Goal: Find contact information

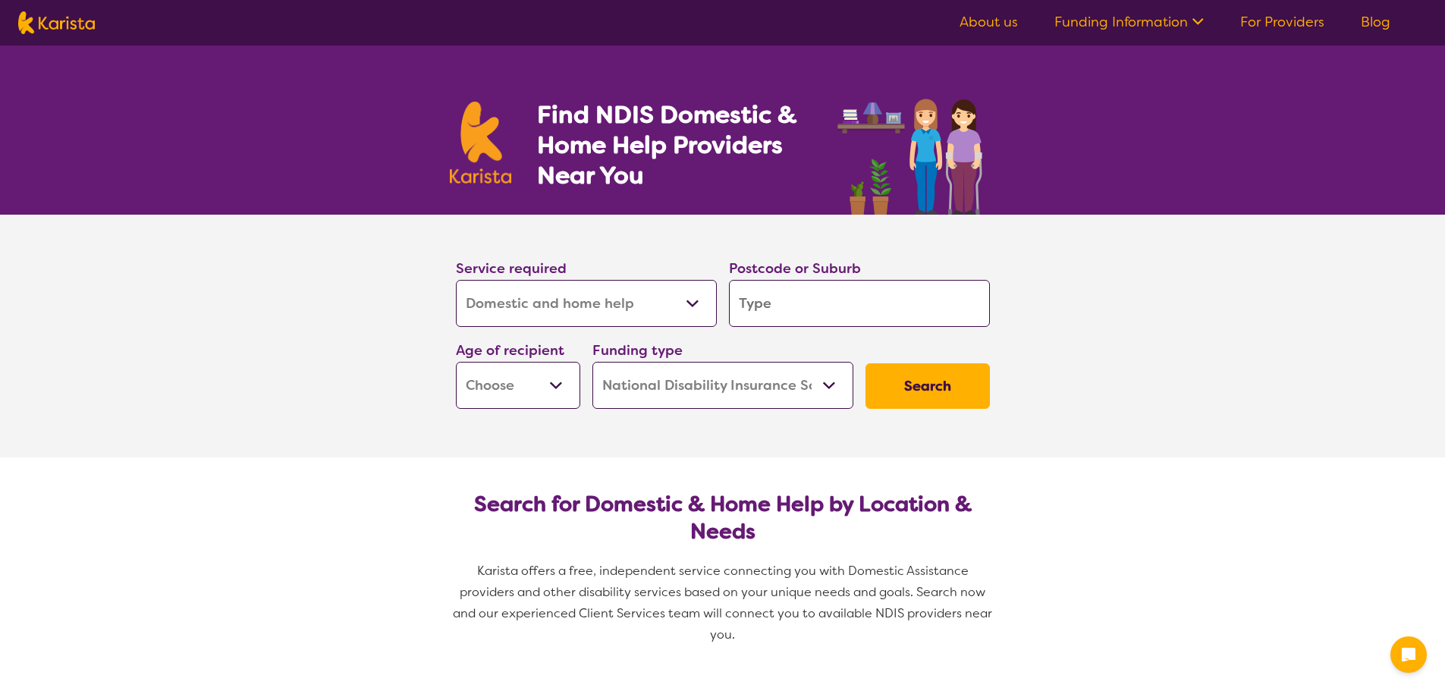
select select "Domestic and home help"
select select "NDIS"
select select "Domestic and home help"
select select "NDIS"
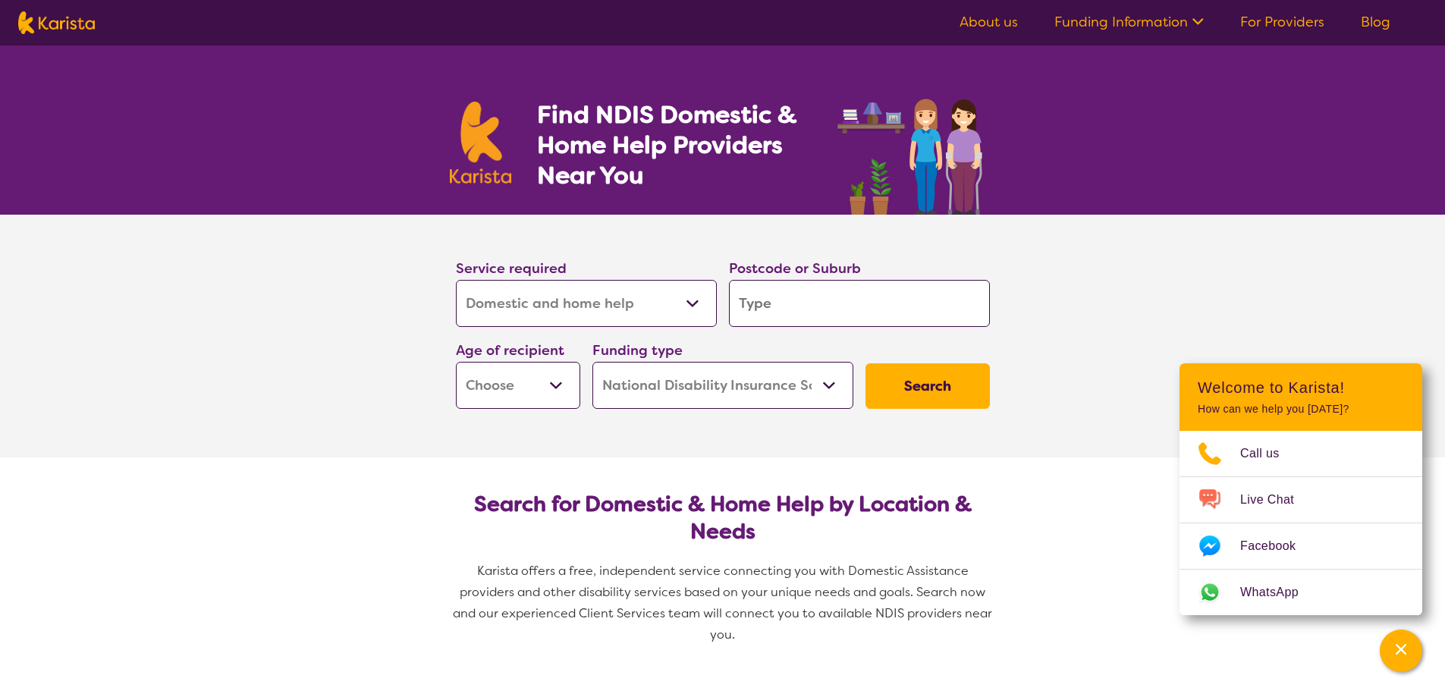
click at [691, 308] on select "Allied Health Assistant Assessment (ADHD or Autism) Behaviour support Counselli…" at bounding box center [586, 303] width 261 height 47
click at [1081, 339] on section "Service required Allied Health Assistant Assessment (ADHD or Autism) Behaviour …" at bounding box center [722, 336] width 1445 height 243
click at [753, 300] on input "search" at bounding box center [859, 303] width 261 height 47
type input "h"
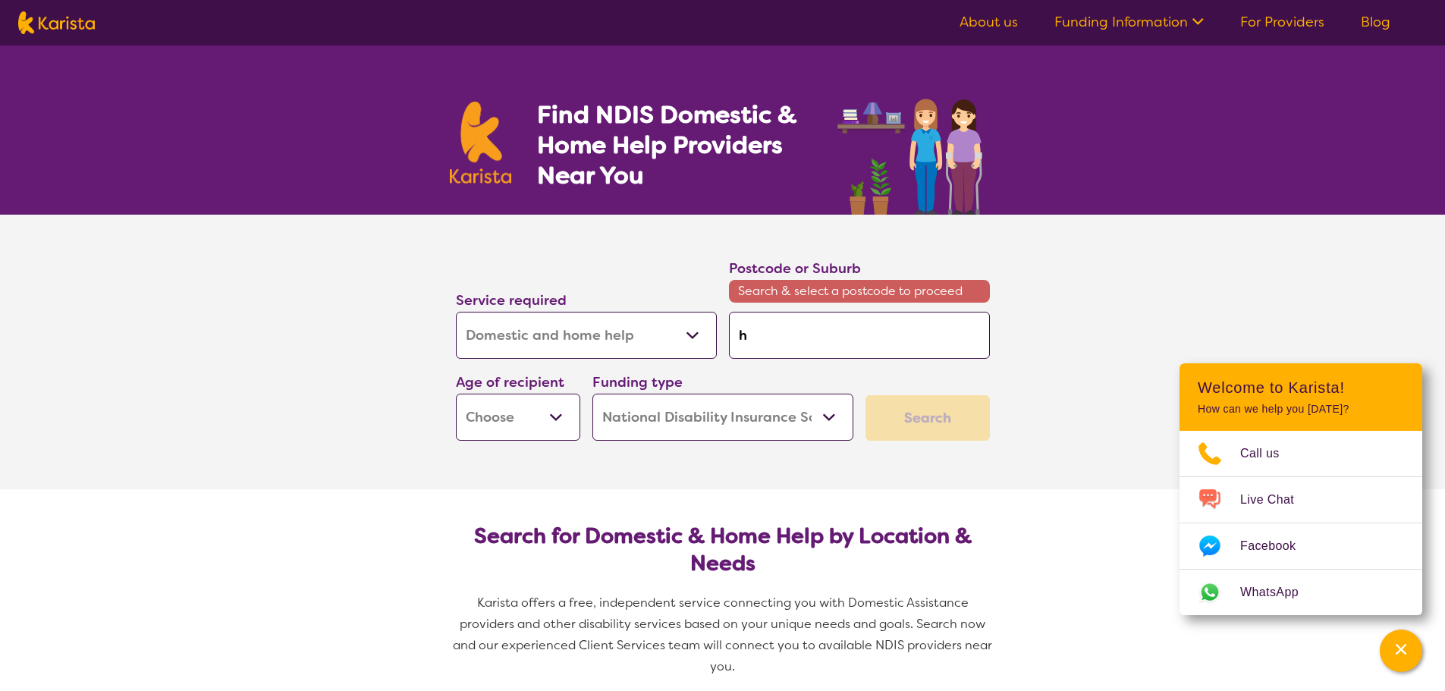
type input "ho"
type input "hou"
type input "hous"
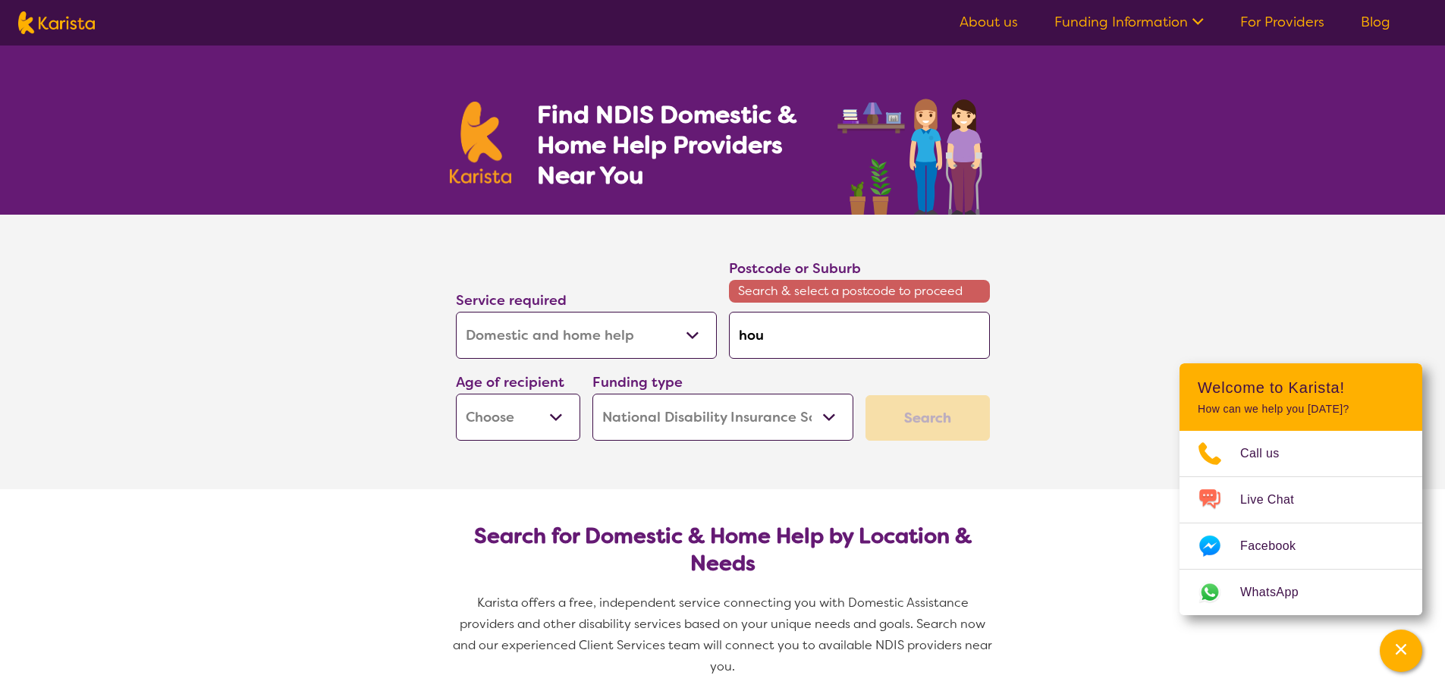
type input "hous"
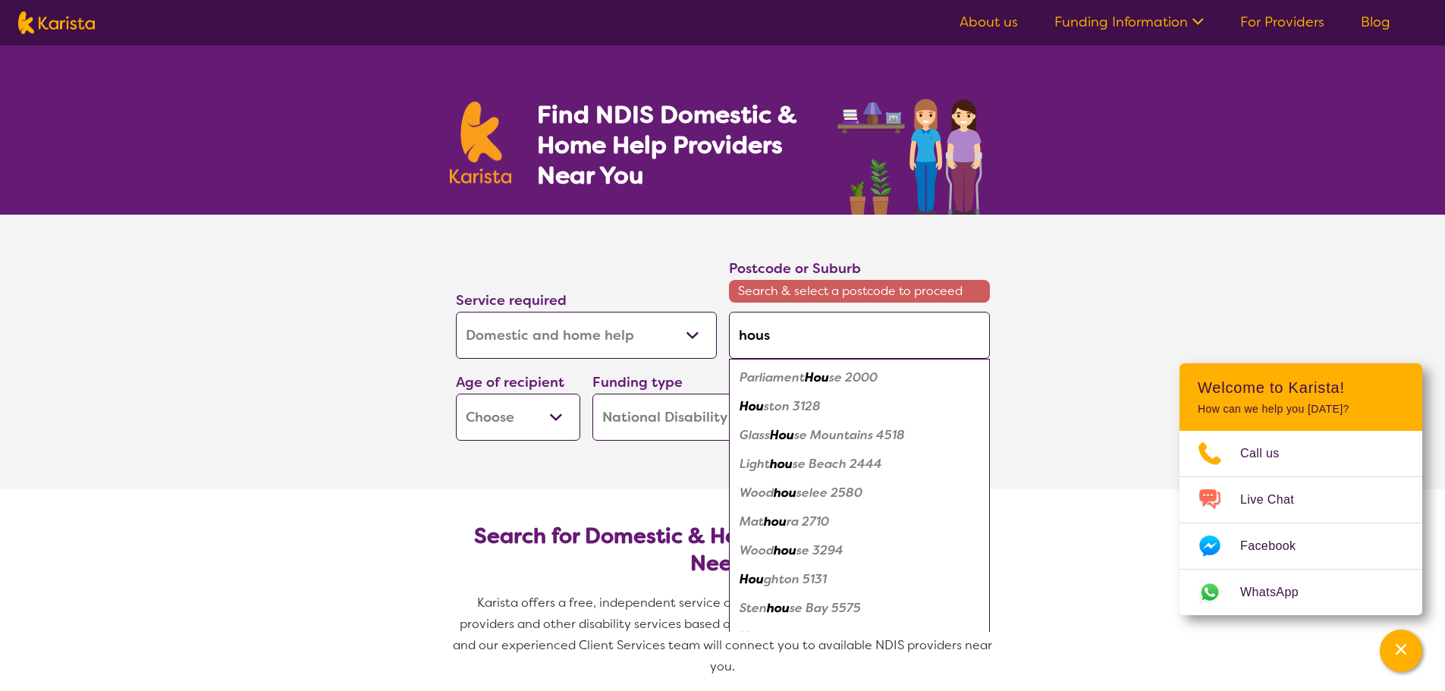
type input "house"
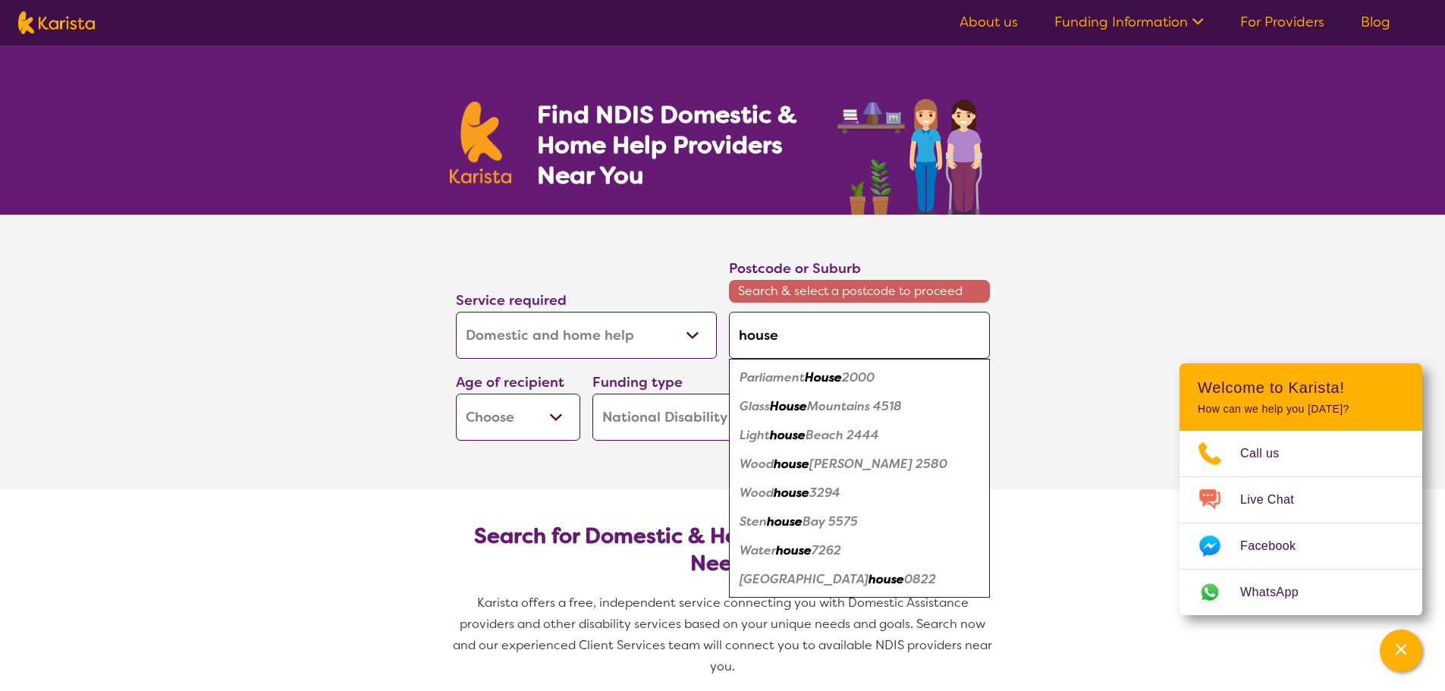
type input "house"
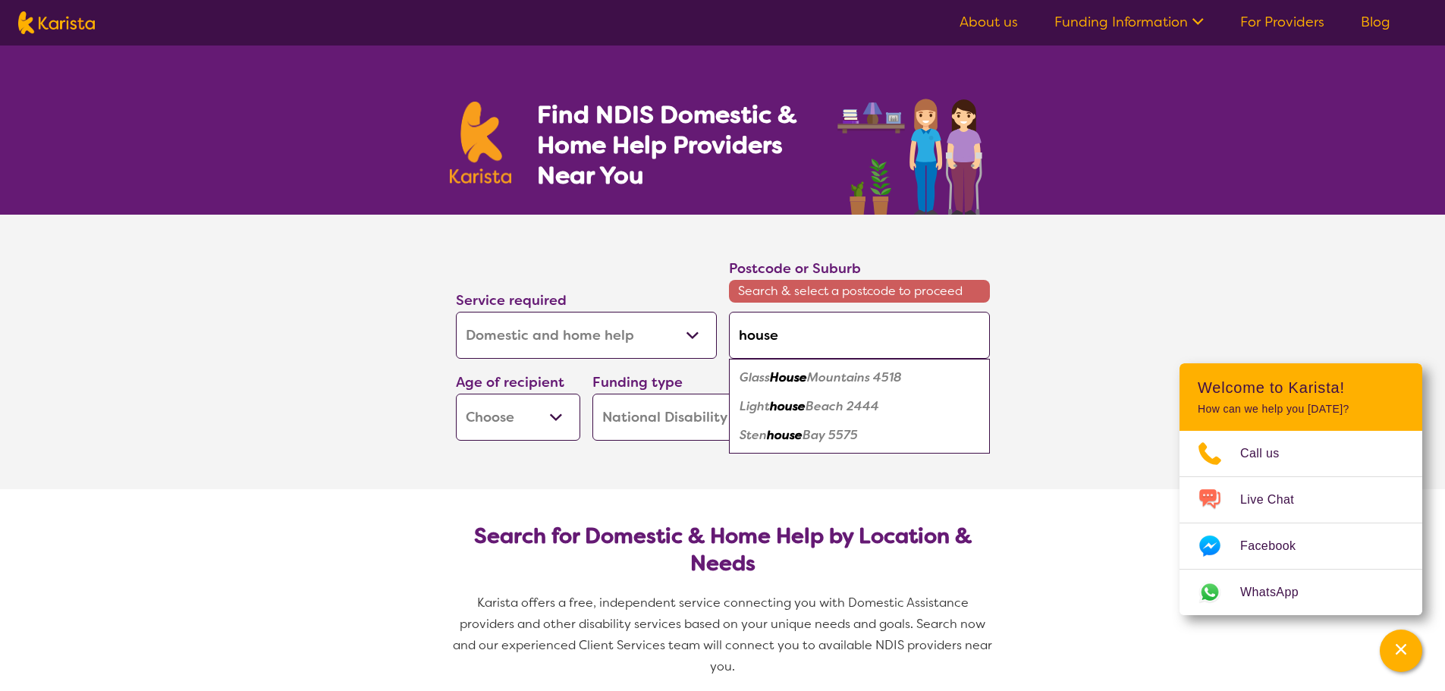
type input "house"
type input "hous"
type input "hou"
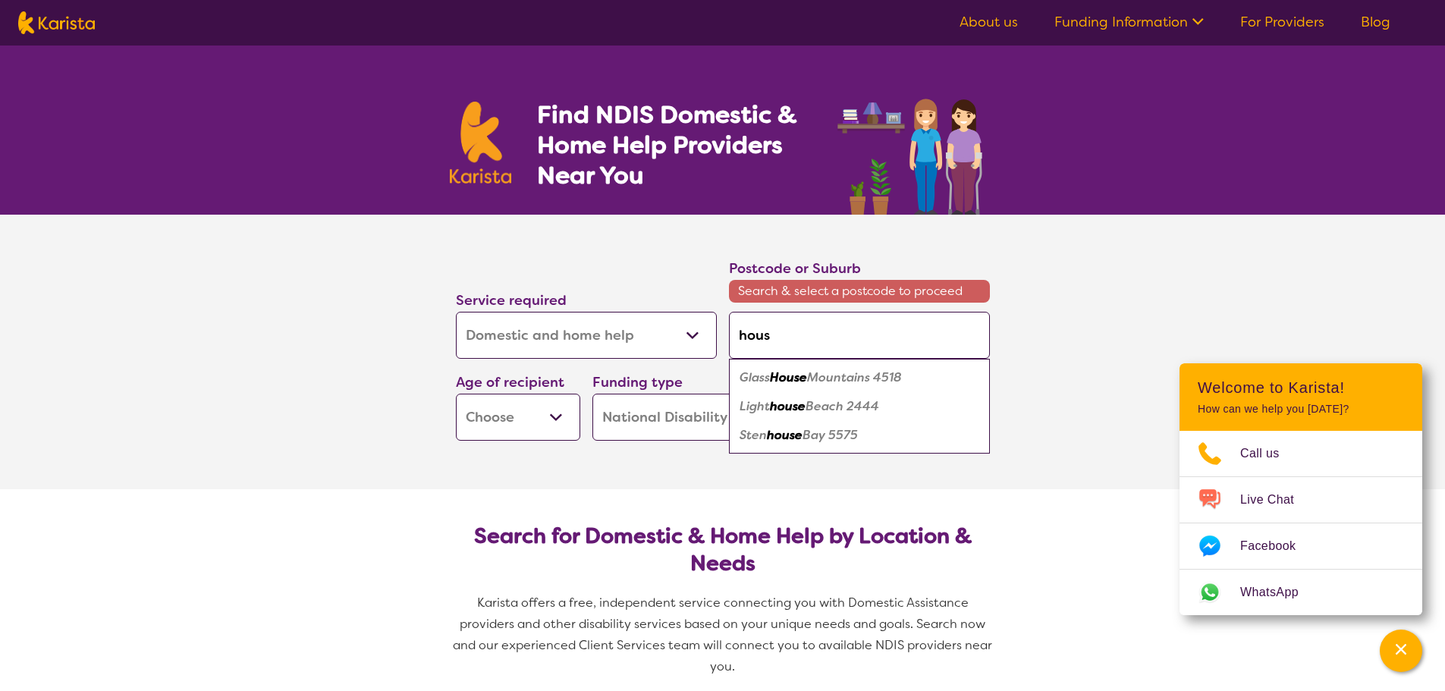
type input "hou"
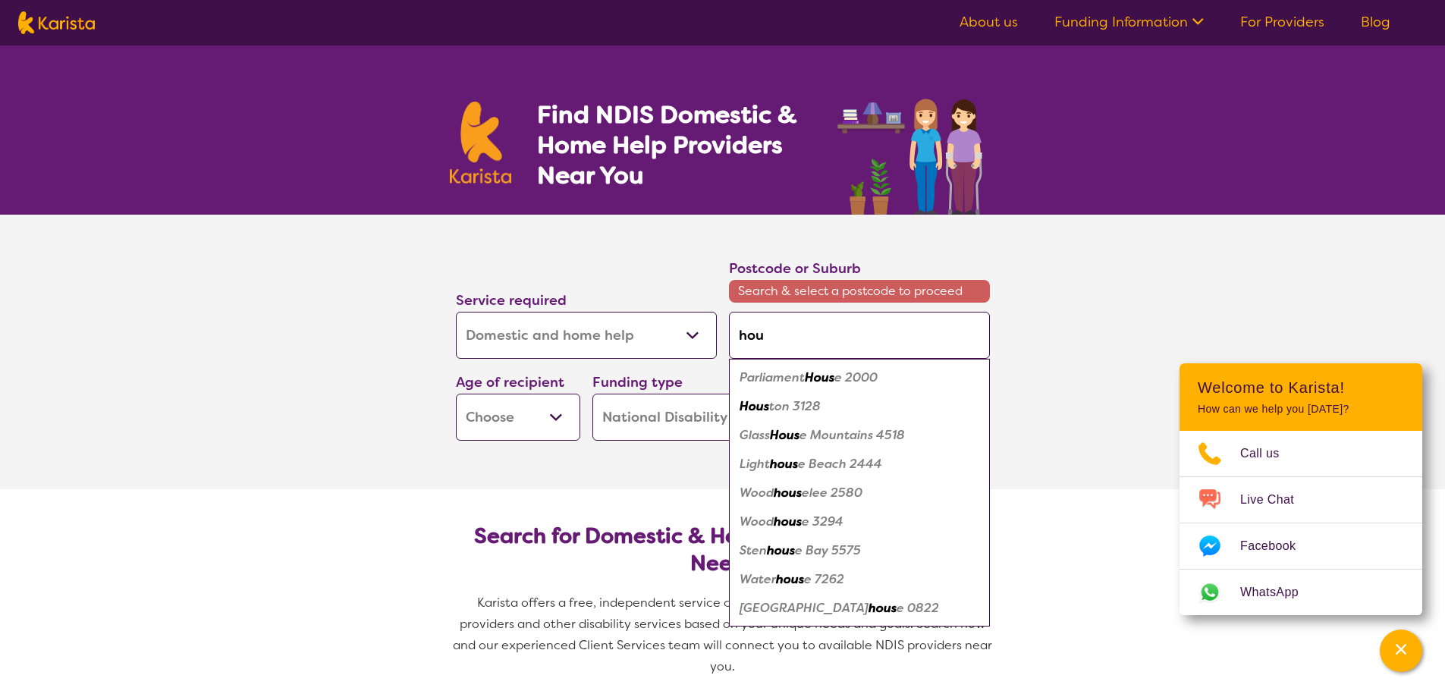
type input "ho"
type input "h"
type input "ho"
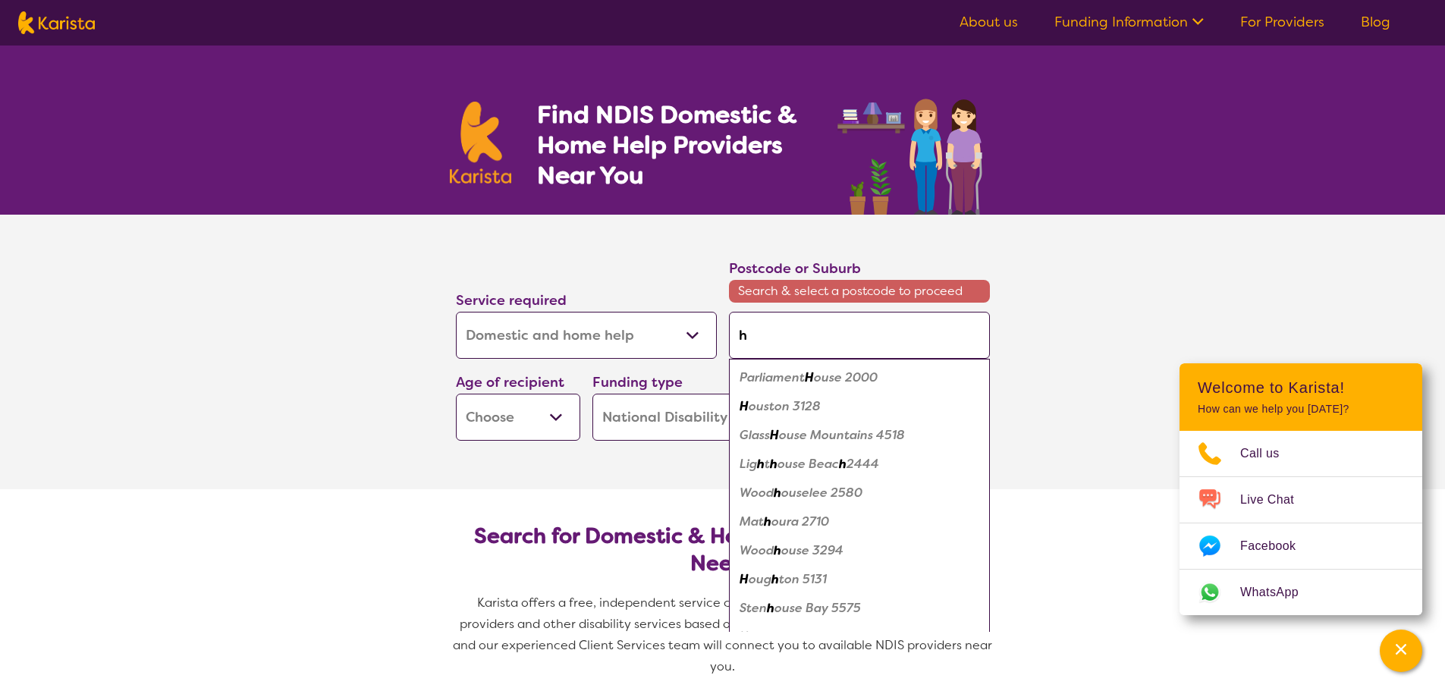
type input "ho"
type input "hom"
type input "home"
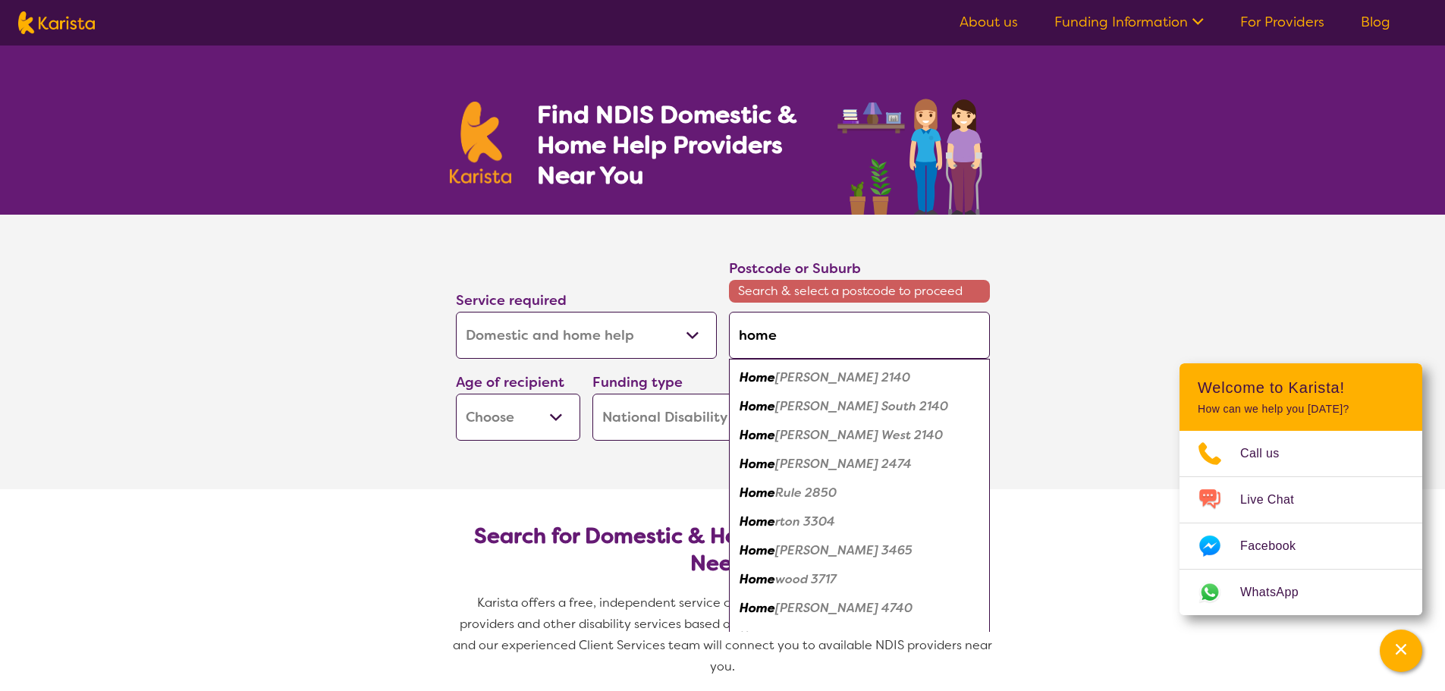
type input "hom"
type input "ho"
type input "h"
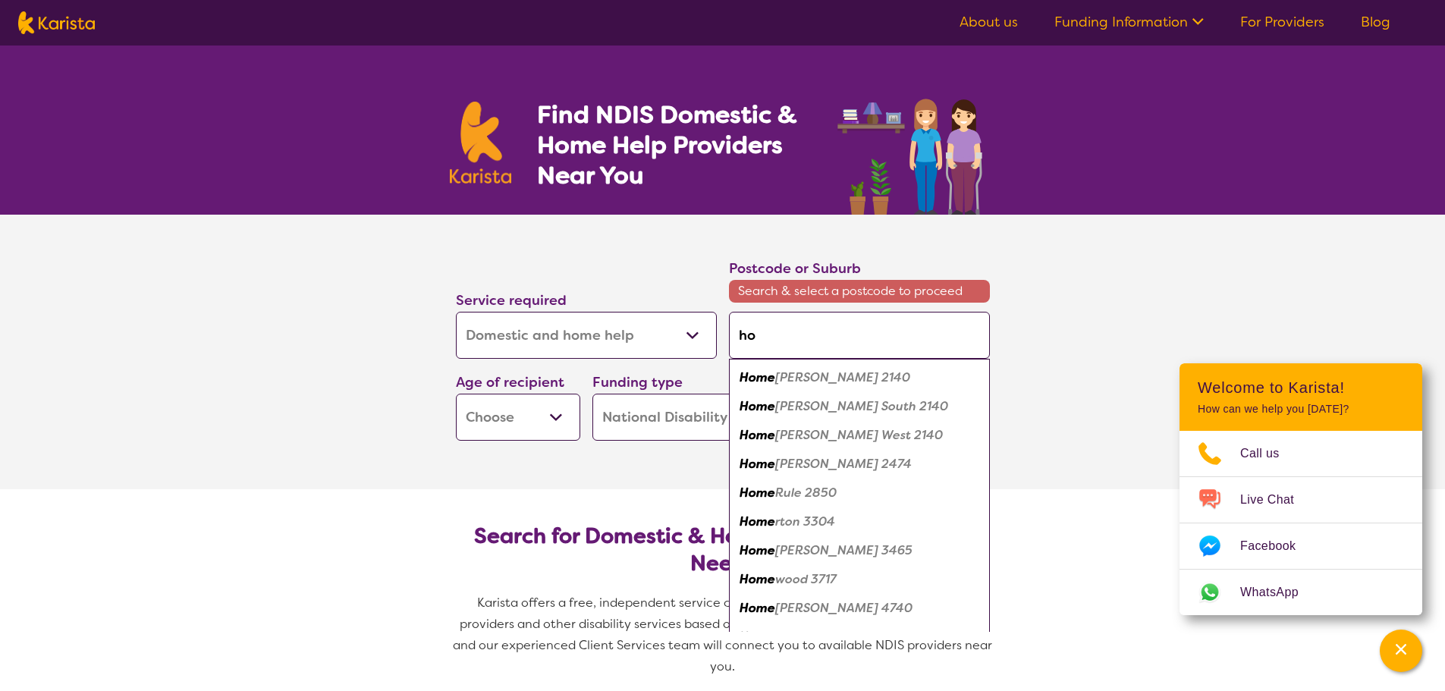
type input "h"
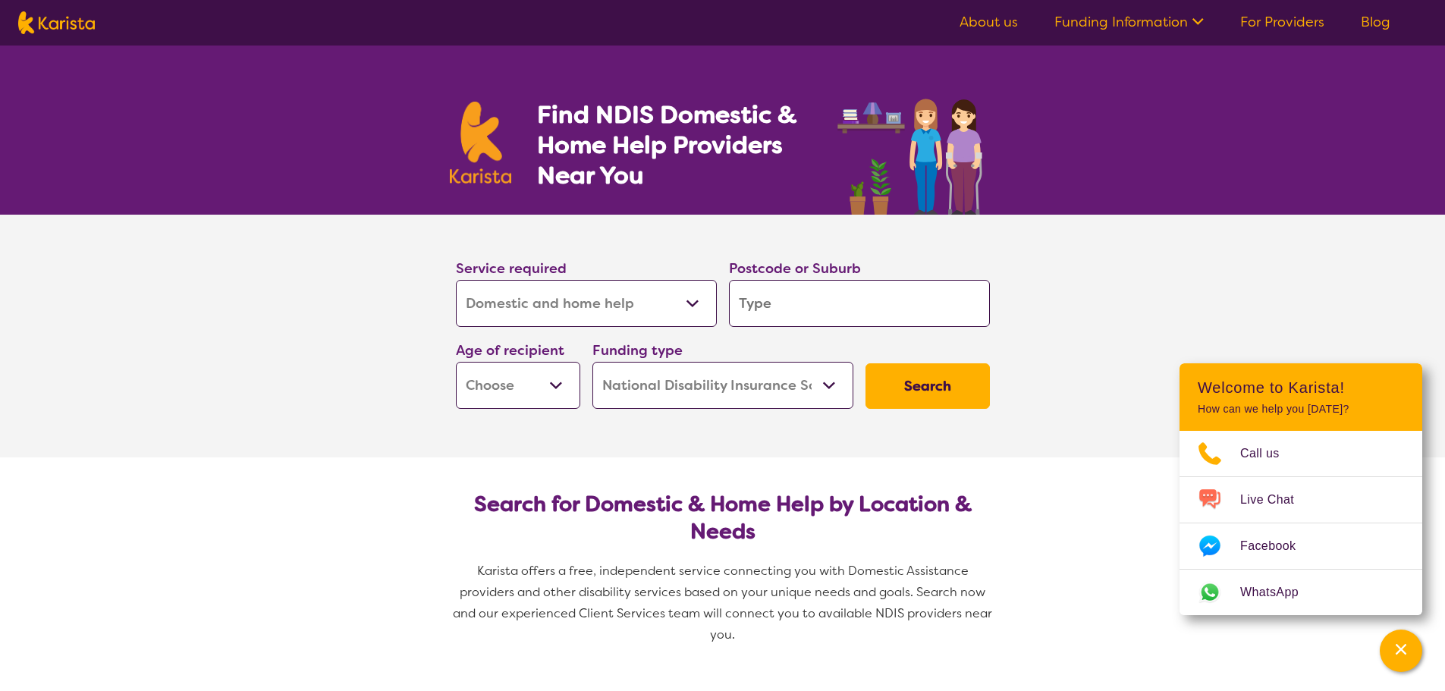
click at [973, 21] on link "About us" at bounding box center [989, 22] width 58 height 18
click at [1198, 20] on icon at bounding box center [1196, 20] width 16 height 16
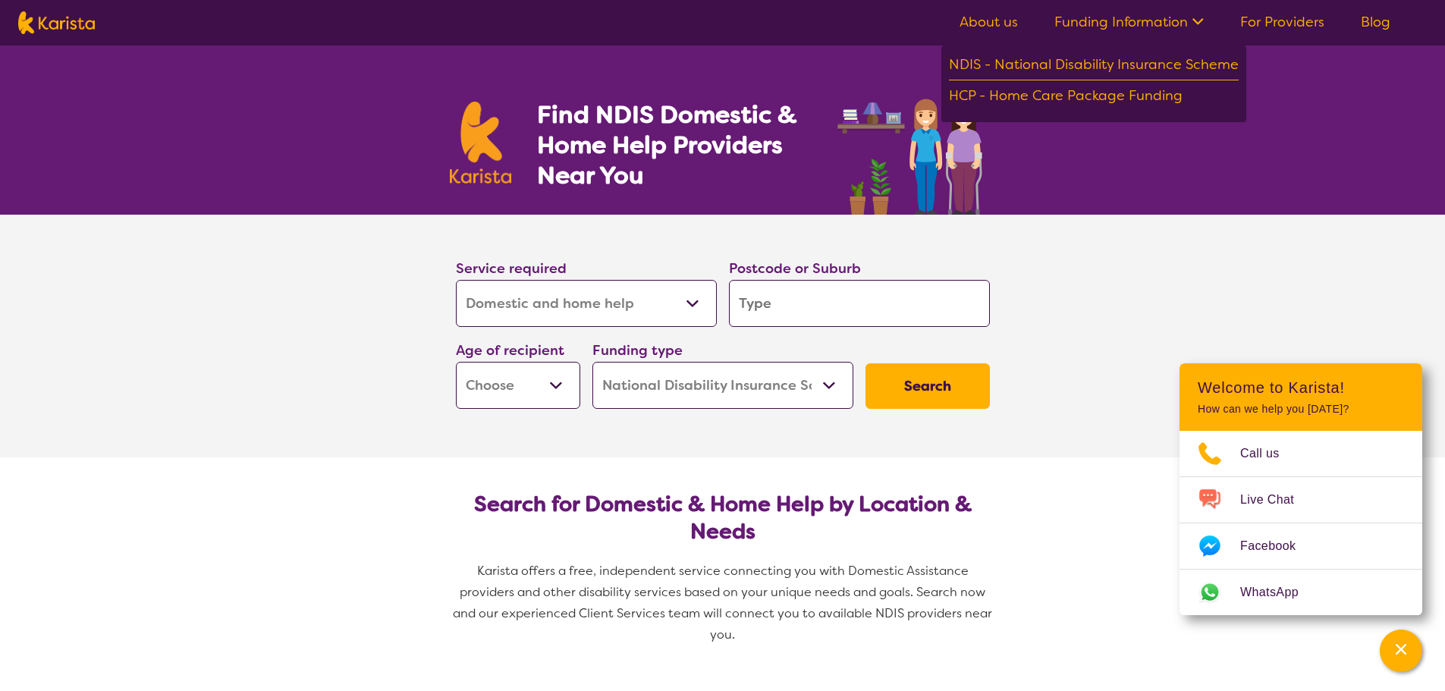
click at [1306, 102] on div "Find NDIS Domestic & Home Help Providers Near You" at bounding box center [722, 130] width 1445 height 169
click at [877, 60] on section "Find NDIS Domestic & Home Help Providers Near You" at bounding box center [723, 130] width 583 height 169
click at [1289, 22] on link "For Providers" at bounding box center [1282, 22] width 84 height 18
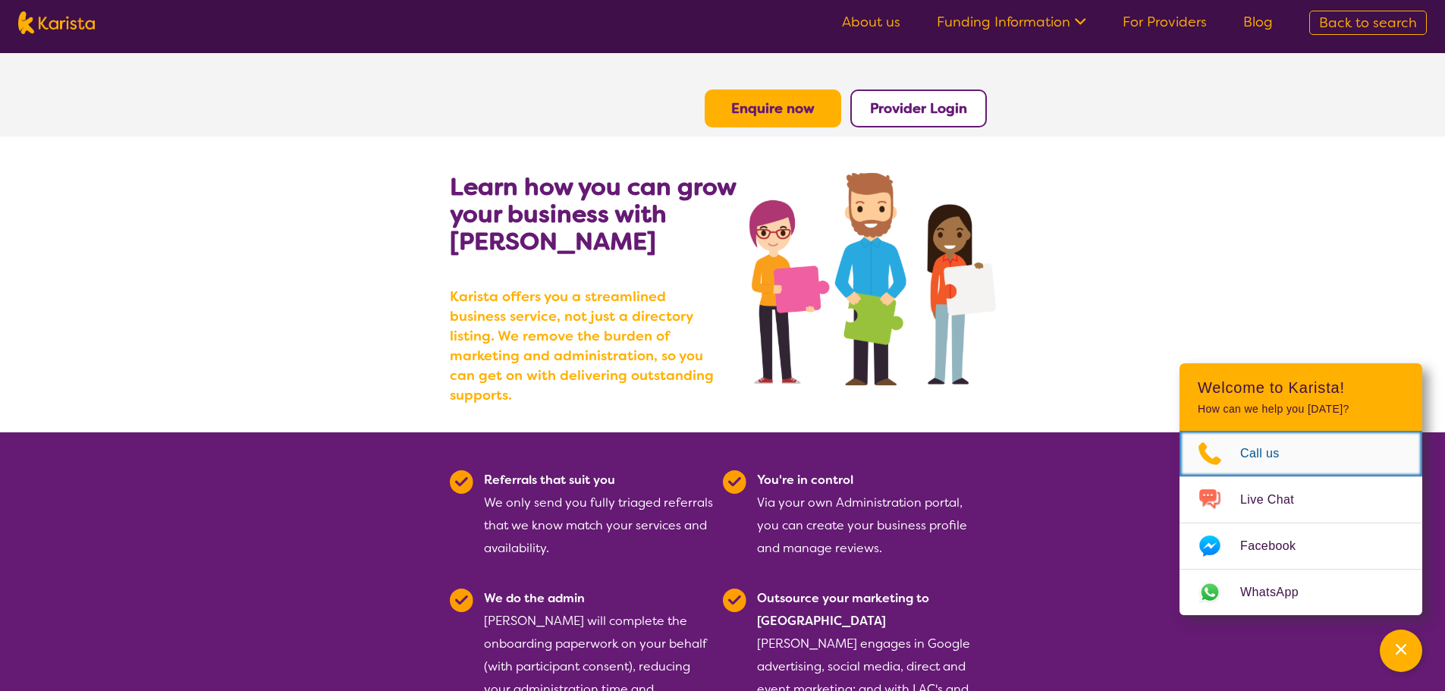
click at [1265, 452] on span "Call us" at bounding box center [1269, 453] width 58 height 23
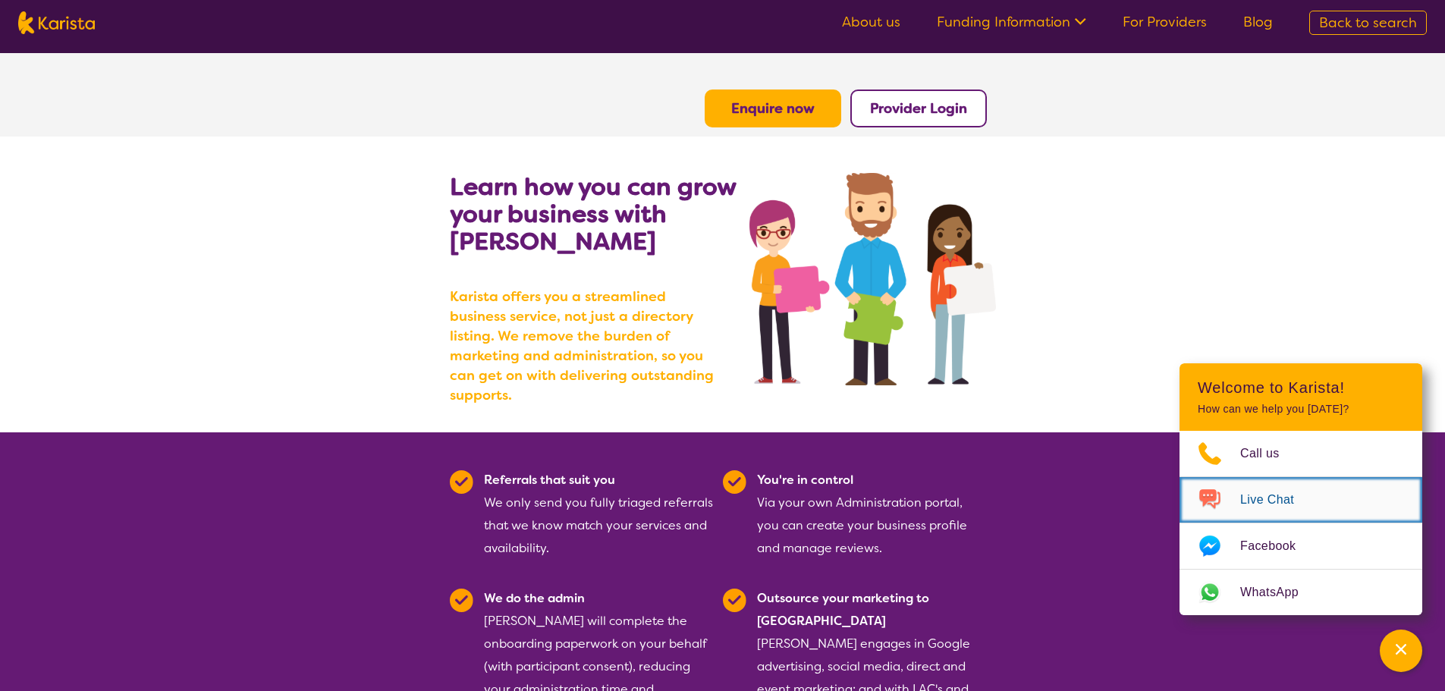
click at [1258, 497] on span "Live Chat" at bounding box center [1276, 500] width 72 height 23
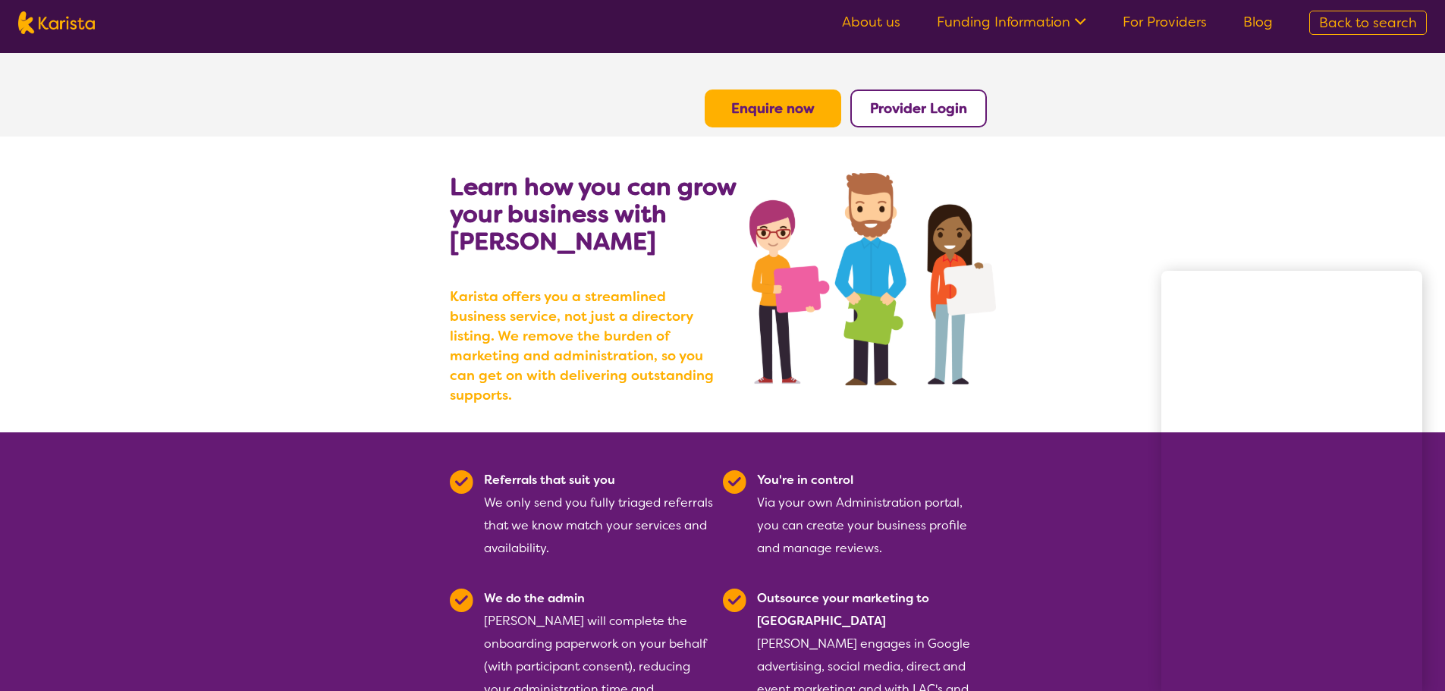
click at [1279, 247] on section "Learn how you can grow your business with [PERSON_NAME] [PERSON_NAME] offers yo…" at bounding box center [722, 285] width 1445 height 296
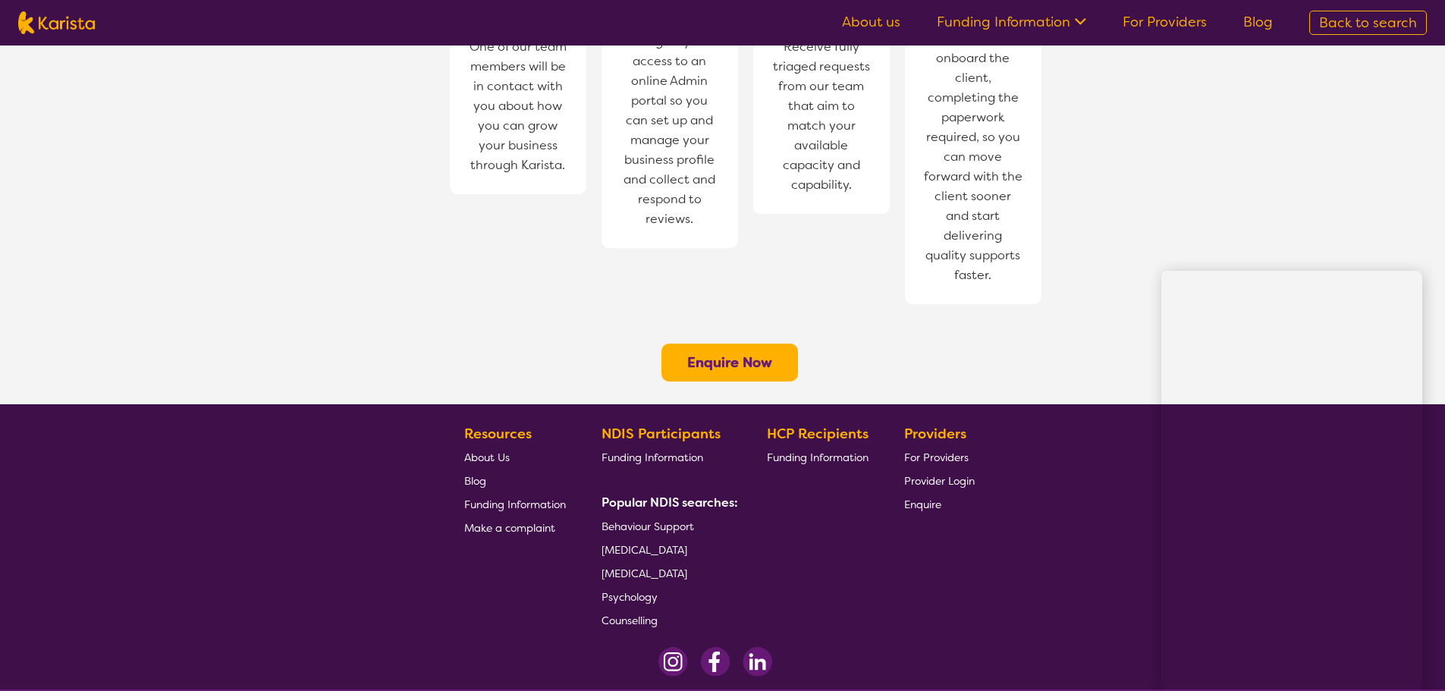
scroll to position [534, 0]
